Goal: Use online tool/utility: Use online tool/utility

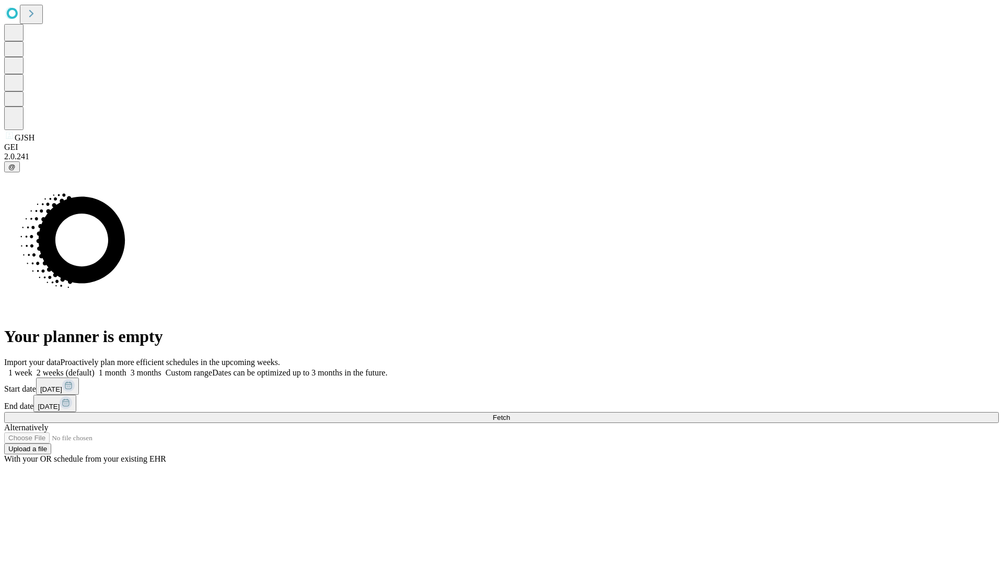
click at [510, 414] on span "Fetch" at bounding box center [501, 418] width 17 height 8
